Goal: Task Accomplishment & Management: Use online tool/utility

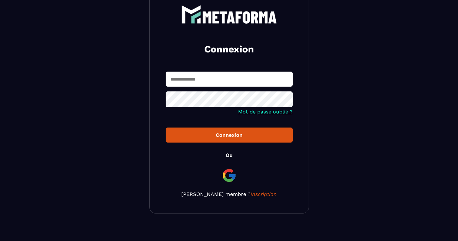
scroll to position [48, 0]
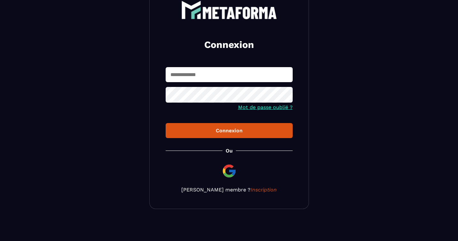
click at [215, 189] on p "[PERSON_NAME] membre ? Inscription" at bounding box center [229, 189] width 127 height 6
click at [231, 168] on img at bounding box center [228, 170] width 15 height 15
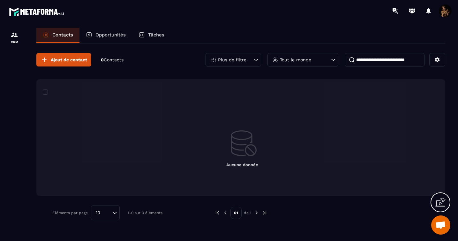
click at [229, 60] on p "Plus de filtre" at bounding box center [232, 59] width 28 height 4
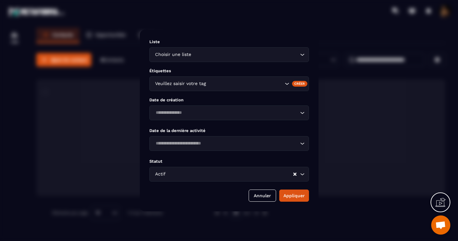
click at [364, 133] on div "Modal window" at bounding box center [229, 120] width 458 height 241
click at [83, 89] on div "Modal window" at bounding box center [229, 120] width 458 height 241
click at [8, 31] on div "Modal window" at bounding box center [229, 120] width 458 height 241
click at [269, 196] on button "Annuler" at bounding box center [262, 195] width 27 height 12
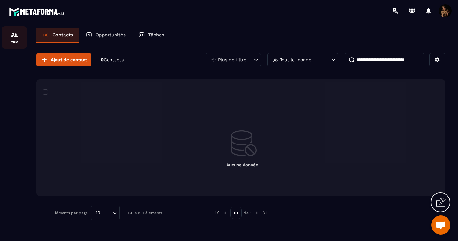
click at [10, 30] on link "CRM" at bounding box center [15, 37] width 26 height 22
click at [35, 8] on img at bounding box center [37, 12] width 57 height 12
click at [98, 33] on p "Opportunités" at bounding box center [110, 35] width 30 height 6
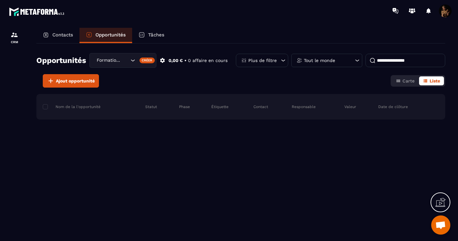
click at [158, 33] on p "Tâches" at bounding box center [156, 35] width 16 height 6
